Goal: Task Accomplishment & Management: Manage account settings

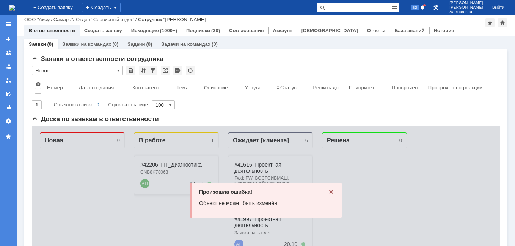
scroll to position [114, 0]
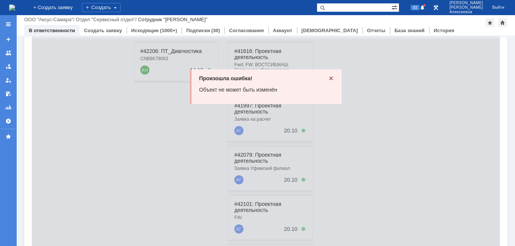
click at [328, 78] on icon at bounding box center [331, 78] width 6 height 6
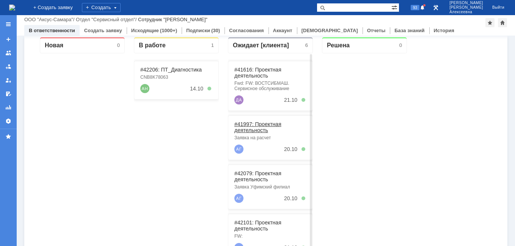
scroll to position [114, 0]
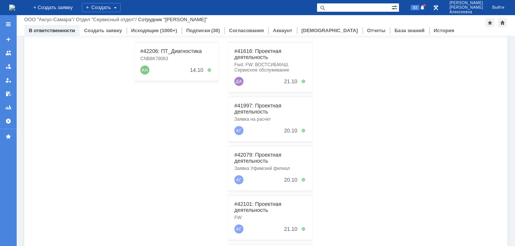
paste input "10167286551"
type input "10167286551"
click at [251, 53] on link "#41616: Проектная деятельность" at bounding box center [257, 54] width 47 height 12
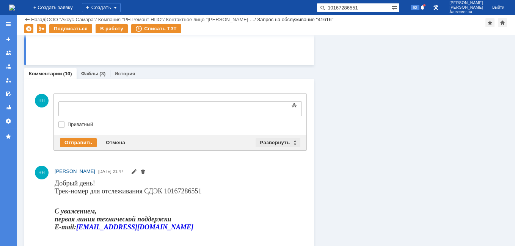
click at [292, 145] on div "Развернуть" at bounding box center [277, 142] width 45 height 9
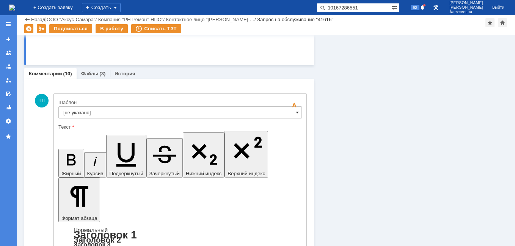
click at [296, 114] on span at bounding box center [297, 113] width 3 height 6
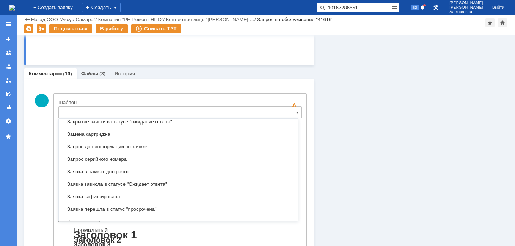
scroll to position [450, 0]
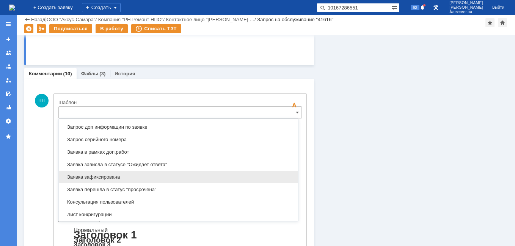
click at [113, 177] on span "Заявка зафиксирована" at bounding box center [178, 177] width 230 height 6
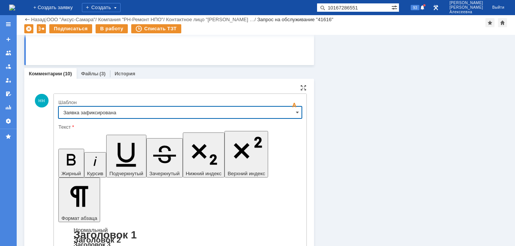
type input "Заявка зафиксирована"
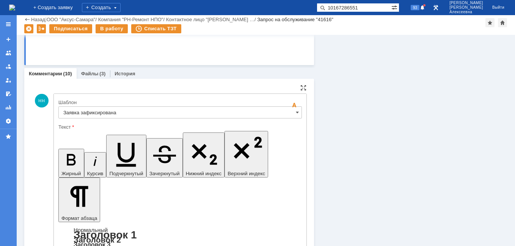
drag, startPoint x: 227, startPoint y: 1875, endPoint x: 72, endPoint y: 1875, distance: 155.4
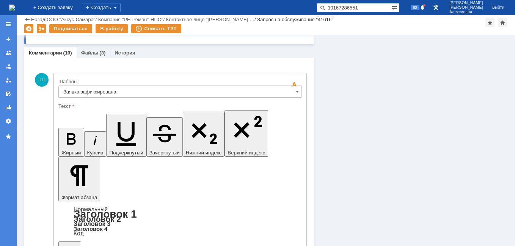
scroll to position [0, 0]
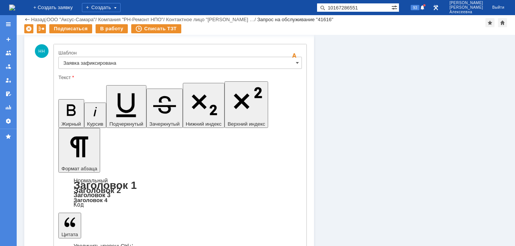
scroll to position [589, 0]
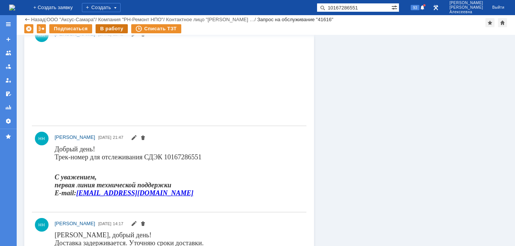
scroll to position [0, 0]
click at [109, 30] on div "В работу" at bounding box center [111, 28] width 32 height 9
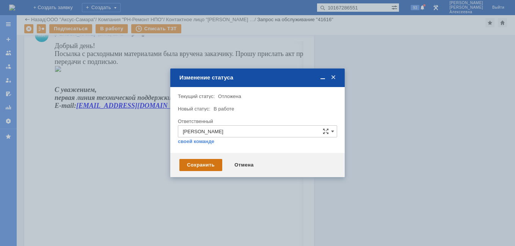
click at [199, 162] on div "Сохранить" at bounding box center [200, 165] width 43 height 12
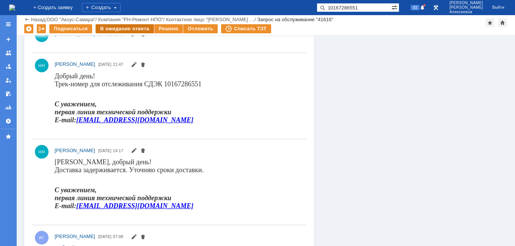
click at [130, 31] on div "В ожидание ответа" at bounding box center [124, 28] width 58 height 9
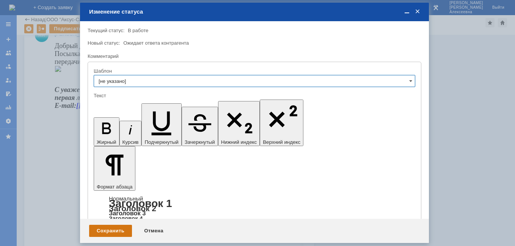
click at [105, 232] on div "Сохранить" at bounding box center [110, 231] width 43 height 12
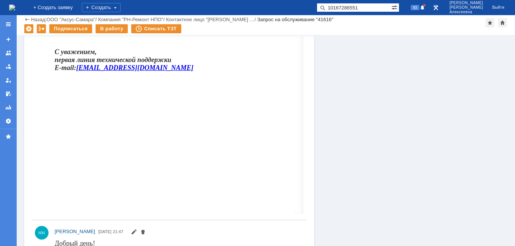
click at [15, 7] on img at bounding box center [12, 8] width 6 height 6
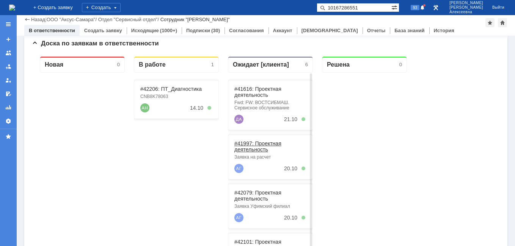
click at [257, 147] on link "#41997: Проектная деятельность" at bounding box center [257, 147] width 47 height 12
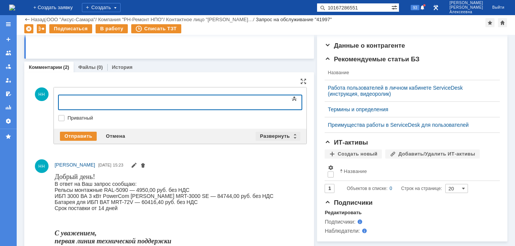
click at [291, 132] on div "Развернуть" at bounding box center [277, 136] width 45 height 9
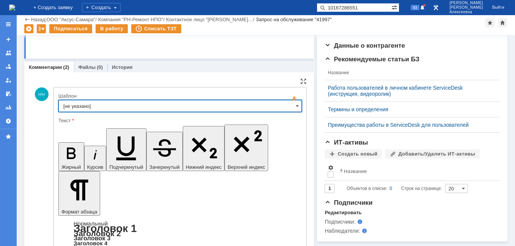
click at [292, 104] on input "[не указано]" at bounding box center [179, 106] width 243 height 12
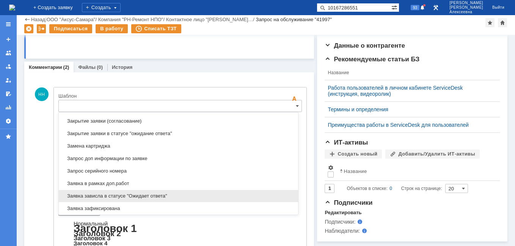
click at [139, 196] on span "Заявка зависла в статусе "Ожидает ответа"" at bounding box center [178, 196] width 230 height 6
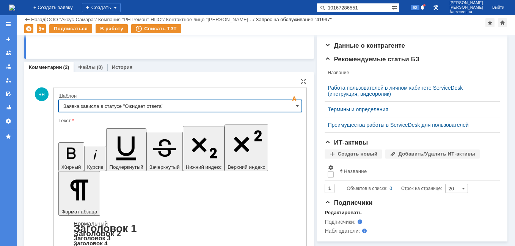
type input "Заявка зависла в статусе "Ожидает ответа""
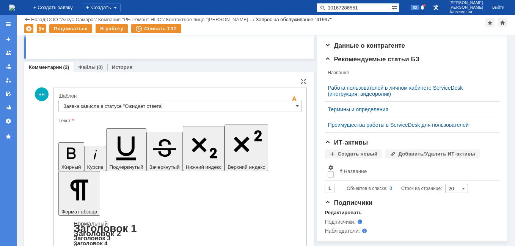
drag, startPoint x: 97, startPoint y: 1901, endPoint x: 64, endPoint y: 1889, distance: 34.6
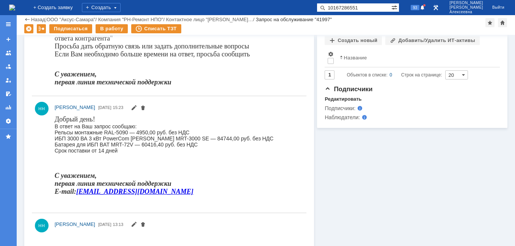
scroll to position [0, 0]
click at [15, 9] on img at bounding box center [12, 8] width 6 height 6
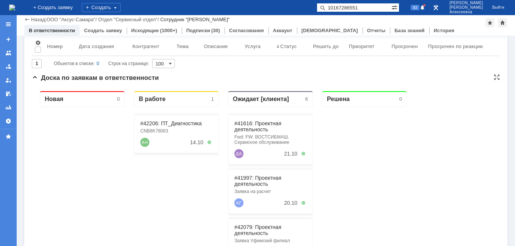
scroll to position [114, 0]
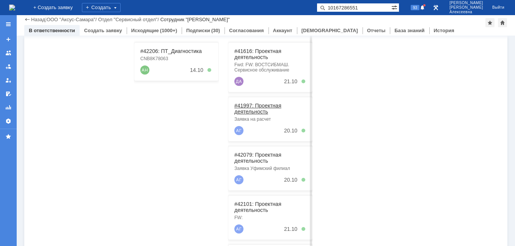
click at [254, 109] on link "#41997: Проектная деятельность" at bounding box center [257, 109] width 47 height 12
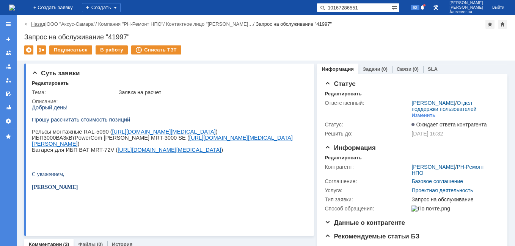
click at [34, 22] on link "Назад" at bounding box center [38, 24] width 14 height 6
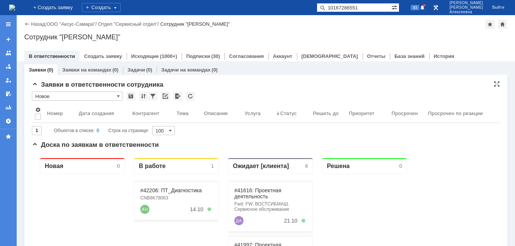
scroll to position [76, 0]
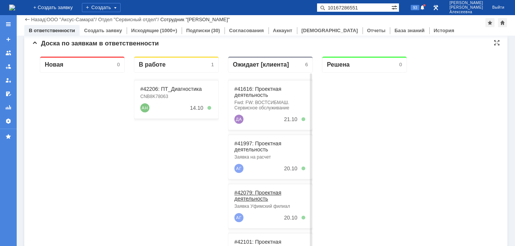
click at [264, 195] on link "#42079: Проектная деятельность" at bounding box center [257, 196] width 47 height 12
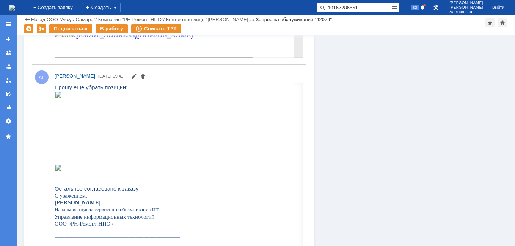
scroll to position [455, 0]
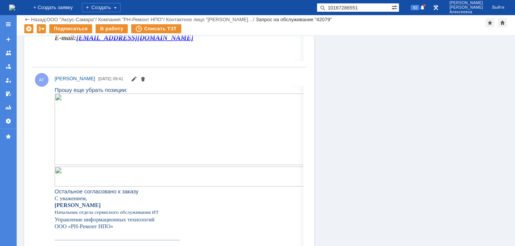
click at [15, 6] on img at bounding box center [12, 8] width 6 height 6
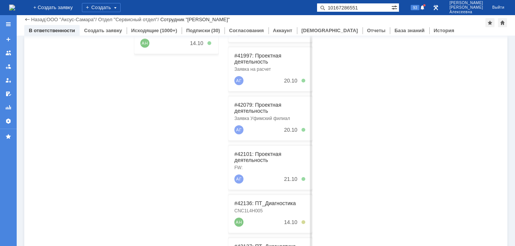
scroll to position [189, 0]
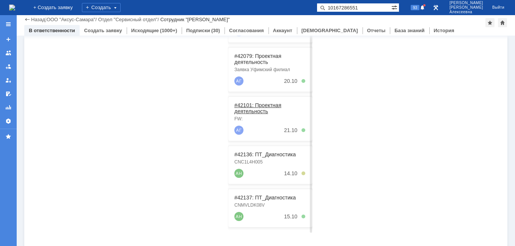
click at [257, 105] on link "#42101: Проектная деятельность" at bounding box center [257, 108] width 47 height 12
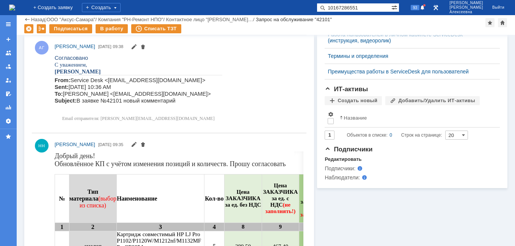
scroll to position [341, 0]
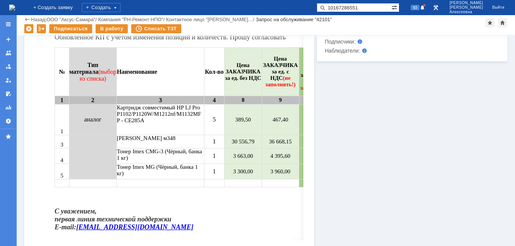
click at [13, 6] on img at bounding box center [12, 8] width 6 height 6
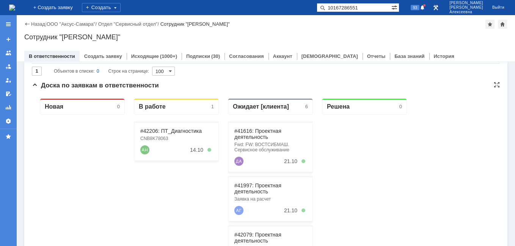
scroll to position [76, 0]
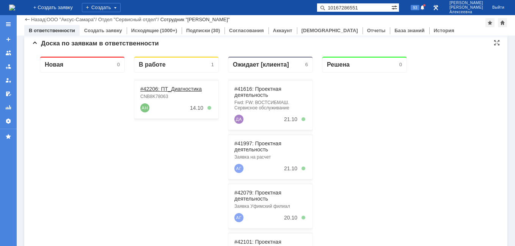
click at [160, 87] on link "#42206: ПТ_Диагностика" at bounding box center [170, 89] width 61 height 6
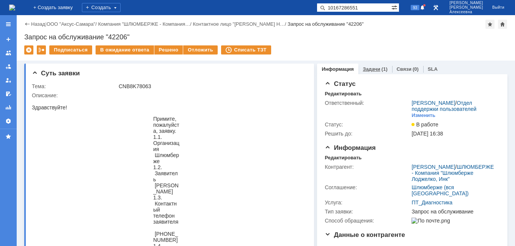
click at [369, 69] on link "Задачи" at bounding box center [371, 69] width 17 height 6
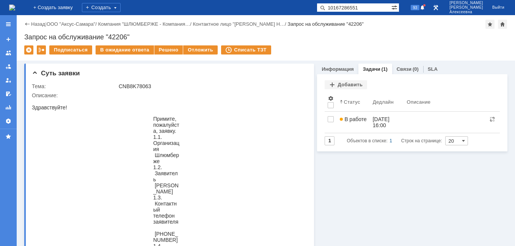
click at [15, 6] on img at bounding box center [12, 8] width 6 height 6
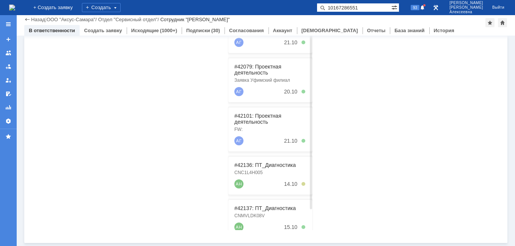
scroll to position [23, 0]
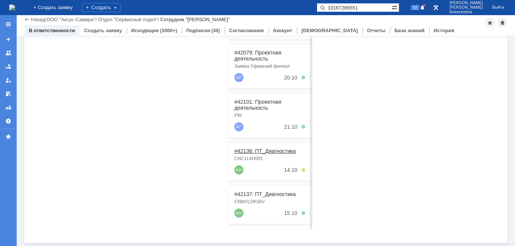
click at [255, 150] on link "#42136: ПТ_Диагностика" at bounding box center [264, 151] width 61 height 6
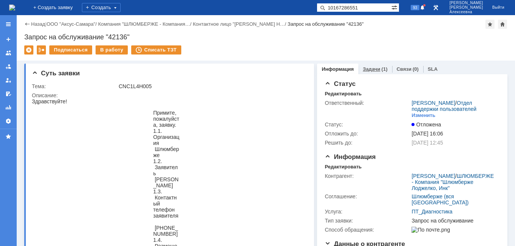
click at [368, 68] on link "Задачи" at bounding box center [371, 69] width 17 height 6
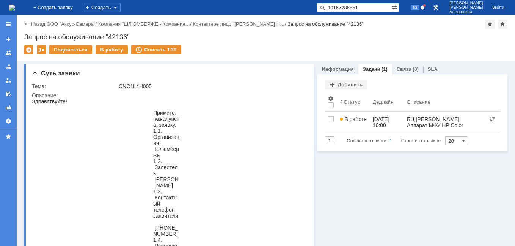
click at [15, 7] on img at bounding box center [12, 8] width 6 height 6
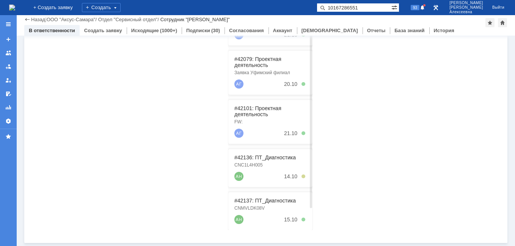
scroll to position [23, 0]
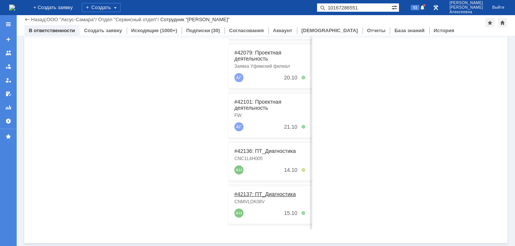
click at [257, 193] on link "#42137: ПТ_Диагностика" at bounding box center [264, 194] width 61 height 6
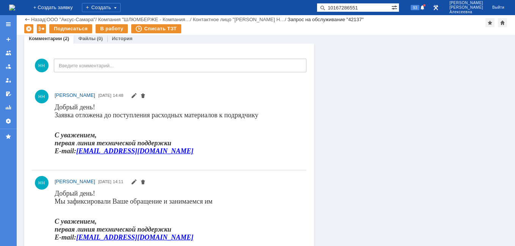
scroll to position [2739, 0]
